Goal: Task Accomplishment & Management: Use online tool/utility

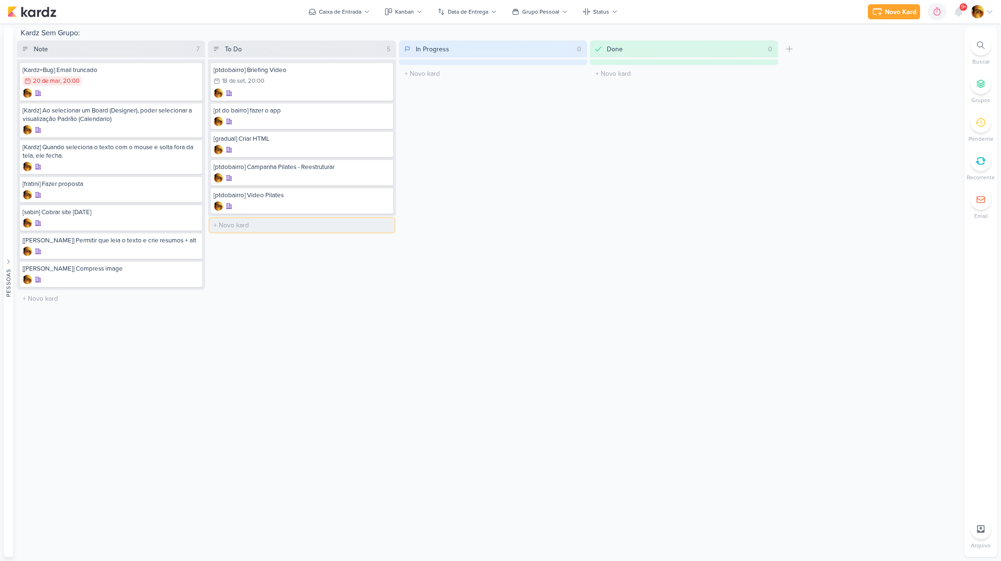
click at [249, 220] on input "text" at bounding box center [302, 225] width 184 height 14
type input "[13 anos] Modificar logo O2Fit + 13 Anos"
click at [280, 234] on div at bounding box center [302, 234] width 177 height 9
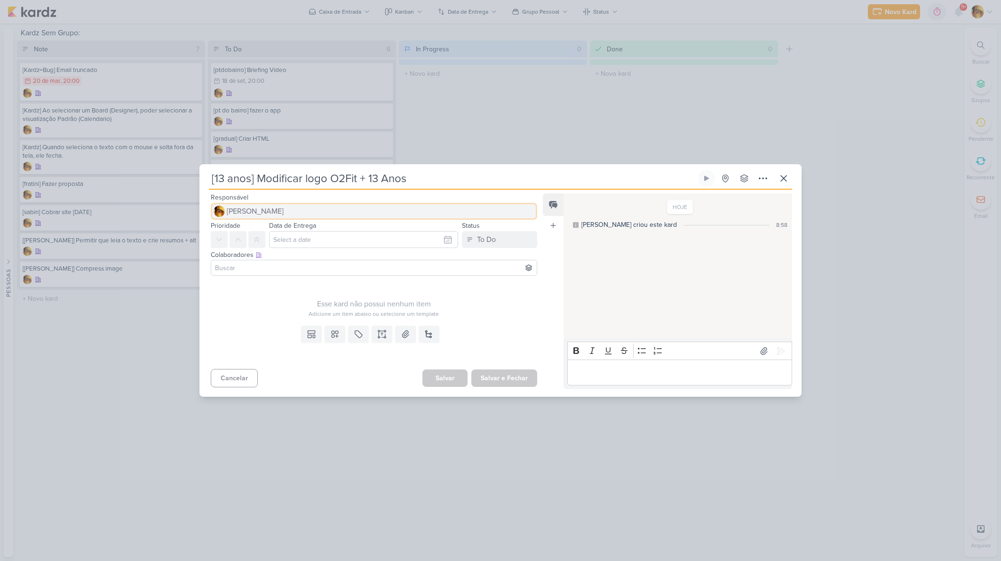
click at [273, 207] on span "[PERSON_NAME]" at bounding box center [255, 211] width 57 height 11
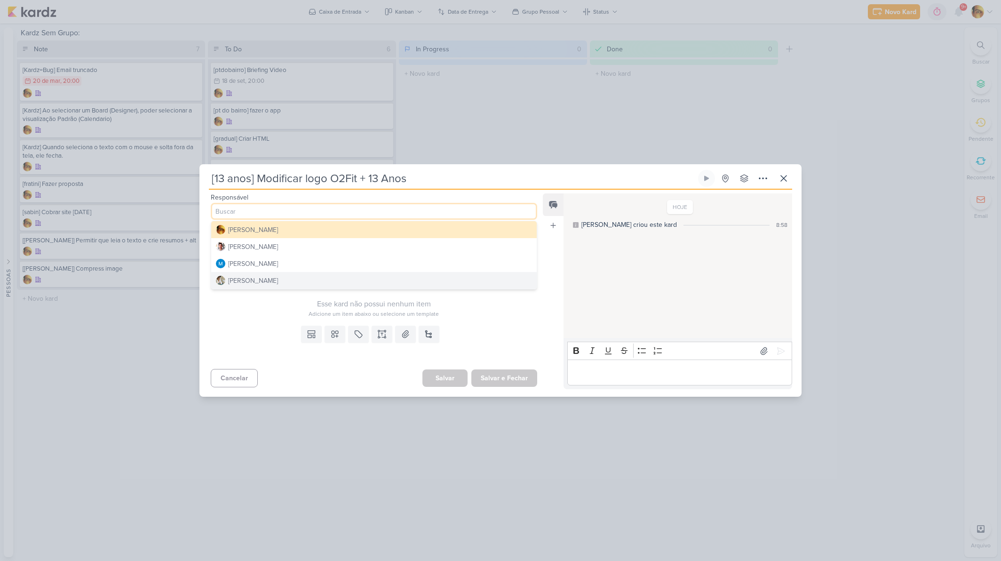
click at [247, 283] on div "[PERSON_NAME]" at bounding box center [253, 281] width 50 height 10
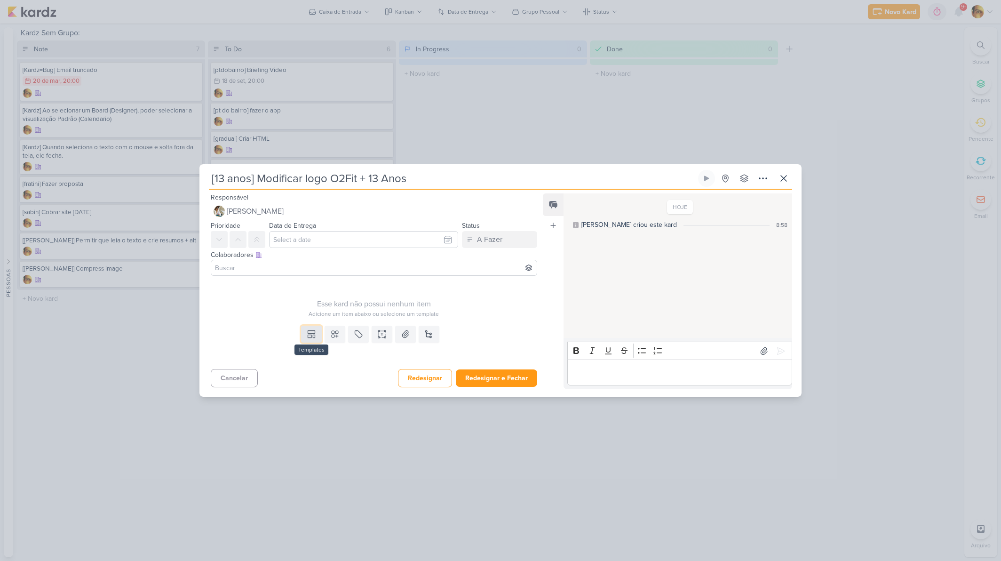
click at [313, 331] on icon at bounding box center [311, 333] width 9 height 9
click at [321, 315] on div "Design" at bounding box center [343, 313] width 73 height 10
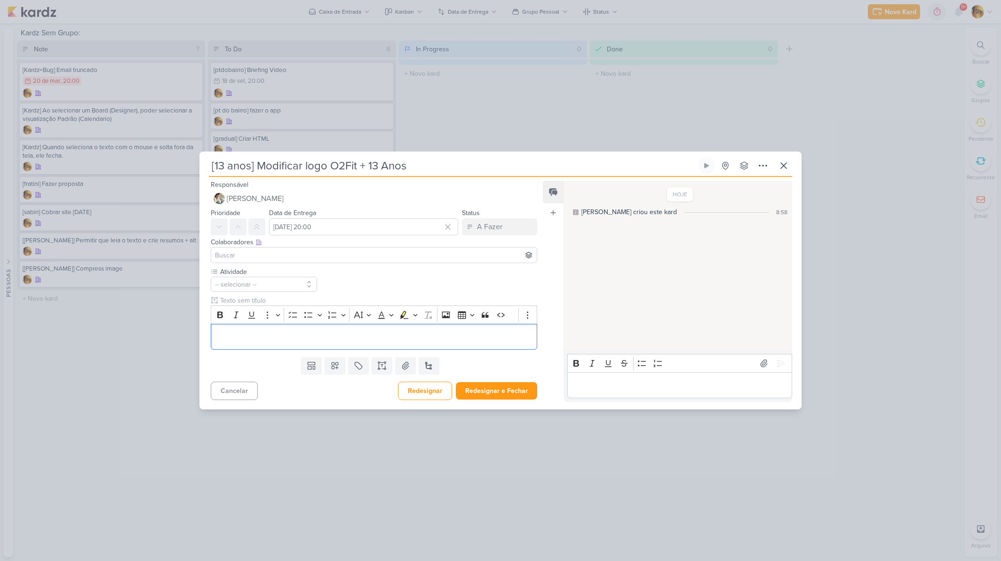
click at [297, 240] on div "Colaboradores Este kard pode ser visível a usuários da sua organização Este kar…" at bounding box center [374, 242] width 326 height 10
click at [309, 227] on input "[DATE] 20:00" at bounding box center [363, 226] width 189 height 17
click at [423, 301] on div "19" at bounding box center [430, 304] width 15 height 14
type input "[DATE] 20:00"
click at [323, 273] on div "Atividade -- selecionar --" at bounding box center [374, 308] width 326 height 82
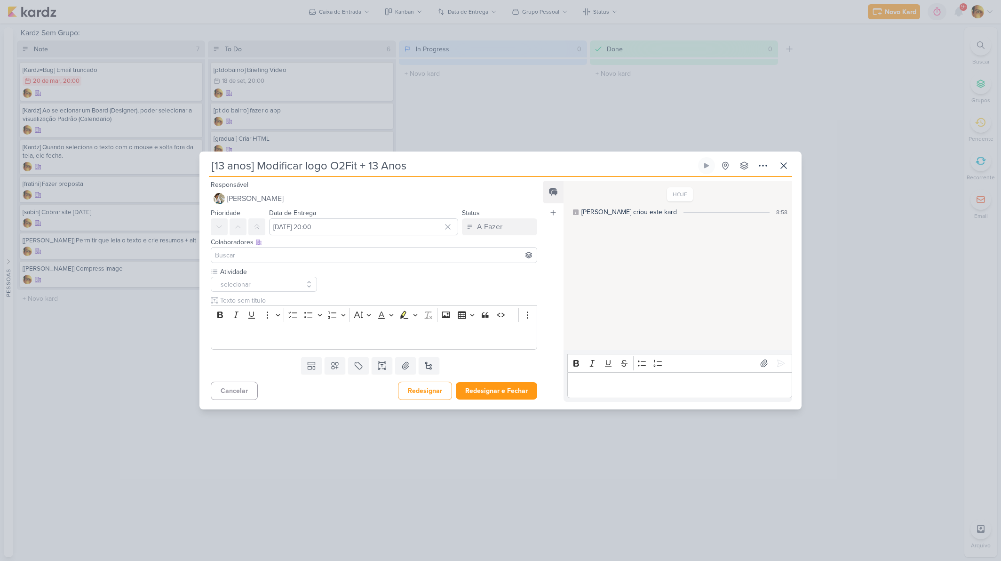
click at [287, 257] on input at bounding box center [374, 254] width 322 height 11
drag, startPoint x: 549, startPoint y: 283, endPoint x: 384, endPoint y: 281, distance: 165.1
click at [549, 284] on div "Feed Atrelar email Solte o email para atrelar ao kard" at bounding box center [553, 291] width 21 height 221
click at [267, 282] on button "-- selecionar --" at bounding box center [264, 284] width 106 height 15
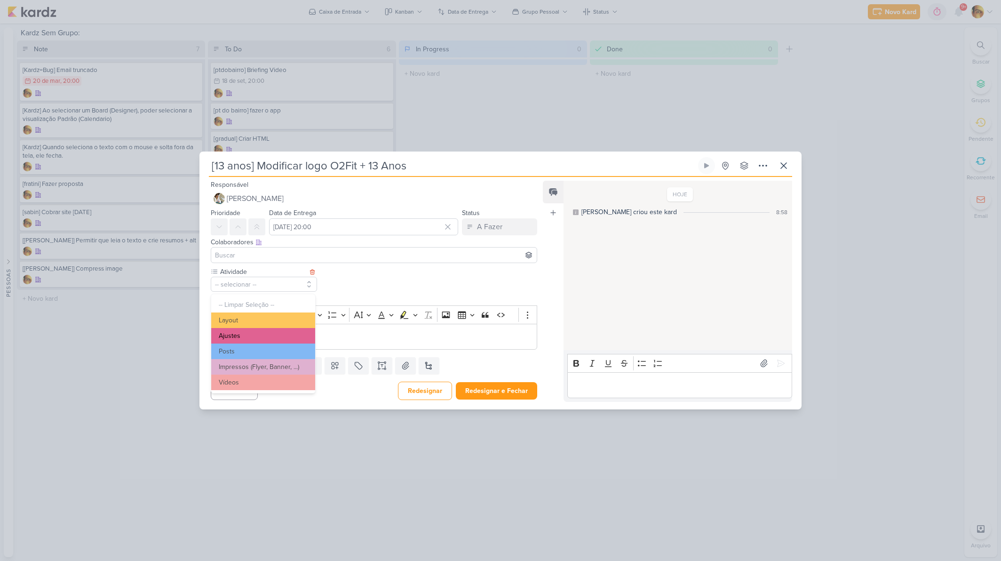
click at [245, 332] on button "Ajustes" at bounding box center [263, 336] width 104 height 16
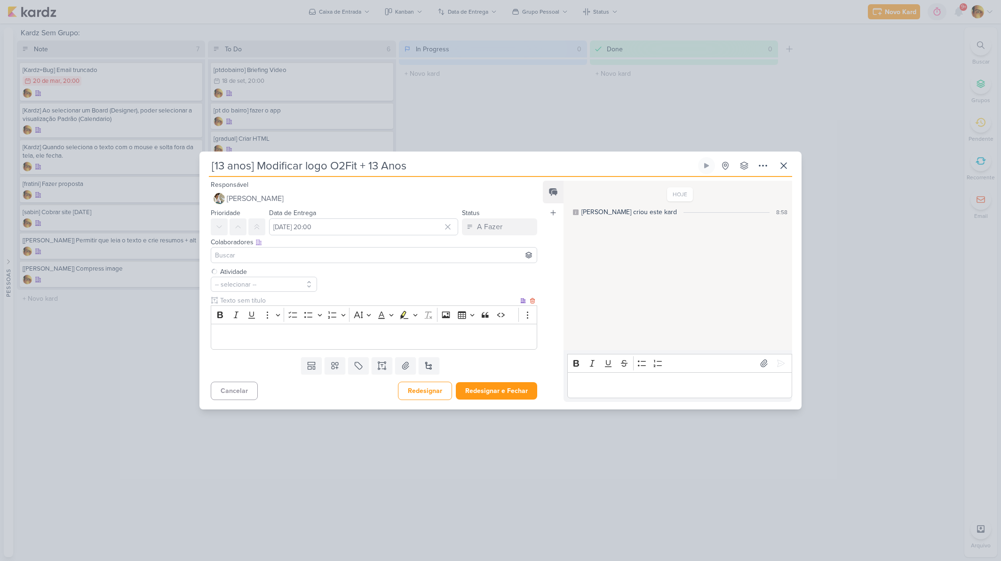
click at [281, 339] on p "Editor editing area: main" at bounding box center [374, 336] width 316 height 11
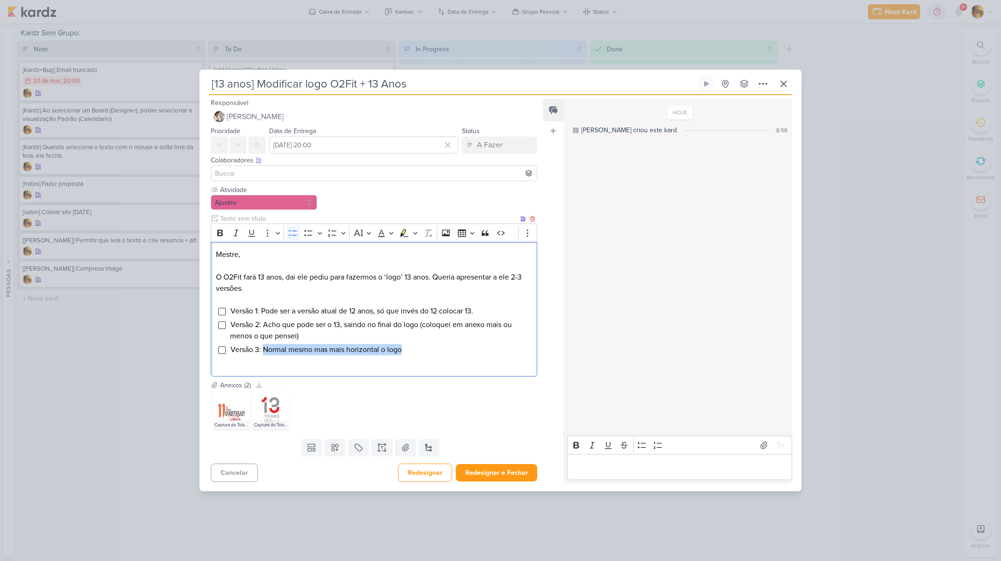
drag, startPoint x: 264, startPoint y: 350, endPoint x: 410, endPoint y: 352, distance: 145.8
click at [411, 352] on li "Versão 3: Normal mesmo mas mais horizontal o logo" at bounding box center [381, 349] width 302 height 11
click at [483, 472] on button "Redesignar e Fechar" at bounding box center [496, 472] width 81 height 17
